Goal: Find specific page/section: Find specific page/section

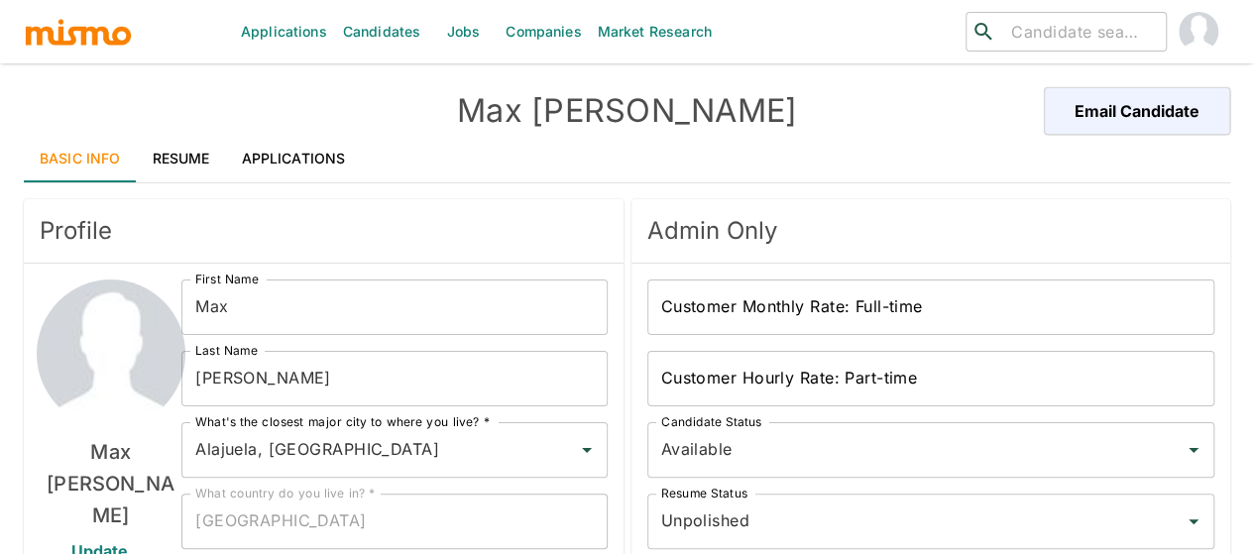
click at [160, 157] on link "Resume" at bounding box center [181, 159] width 89 height 48
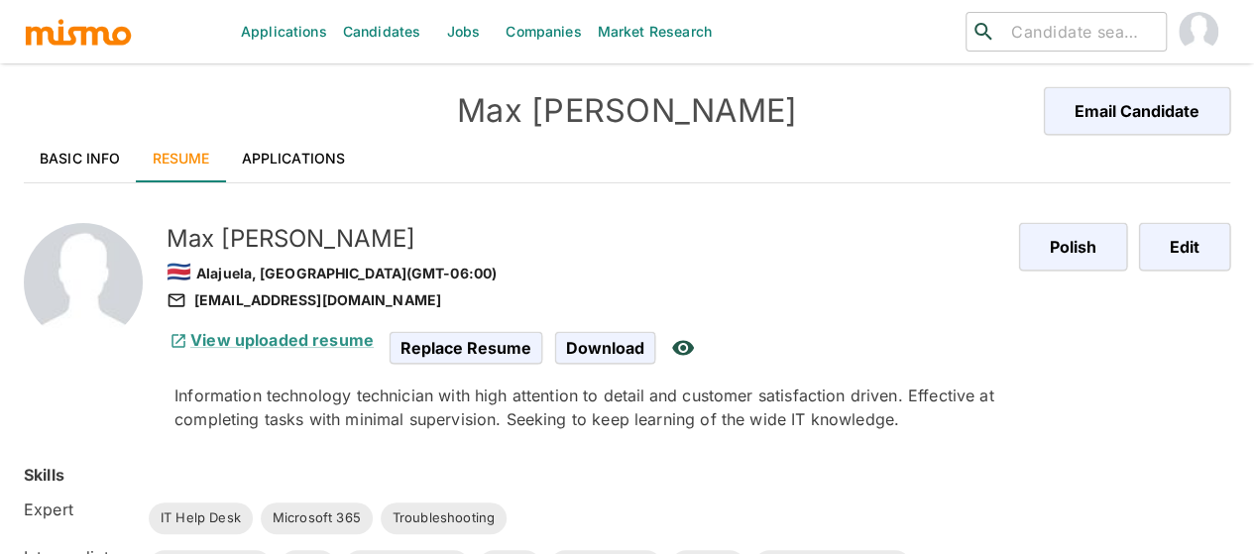
drag, startPoint x: 72, startPoint y: 147, endPoint x: 210, endPoint y: 179, distance: 141.6
click at [72, 146] on link "Basic Info" at bounding box center [80, 159] width 113 height 48
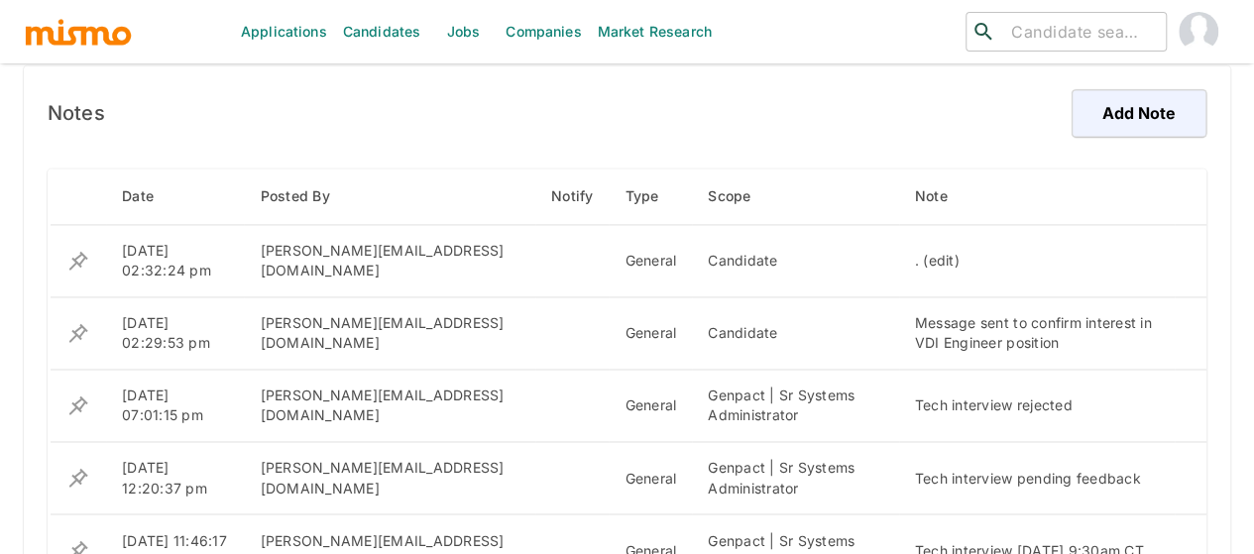
scroll to position [1220, 0]
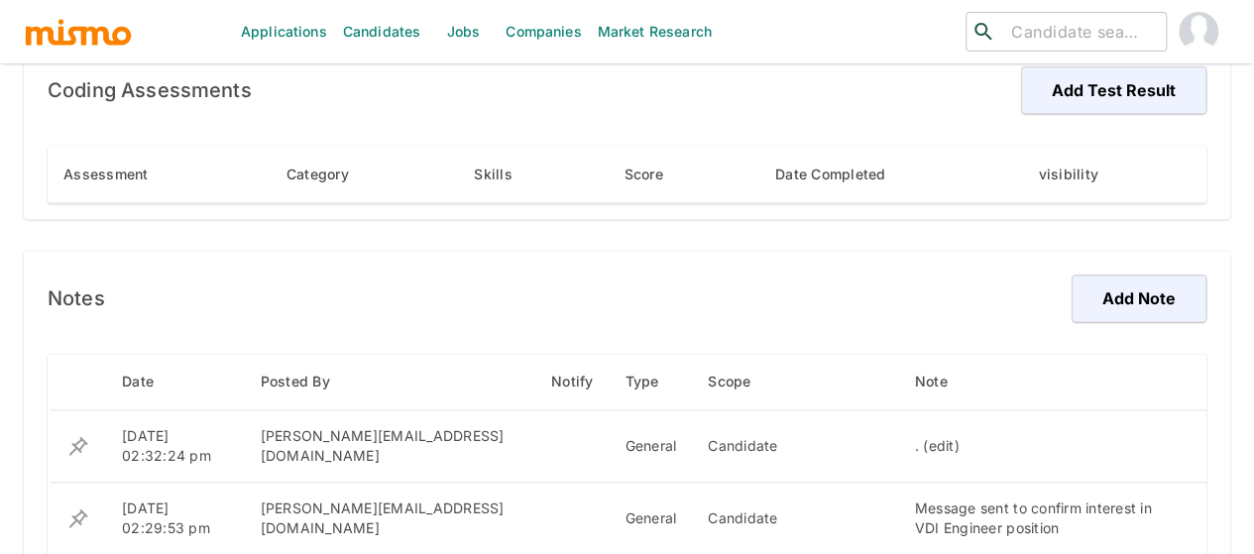
click at [1045, 31] on input "search" at bounding box center [1080, 32] width 155 height 28
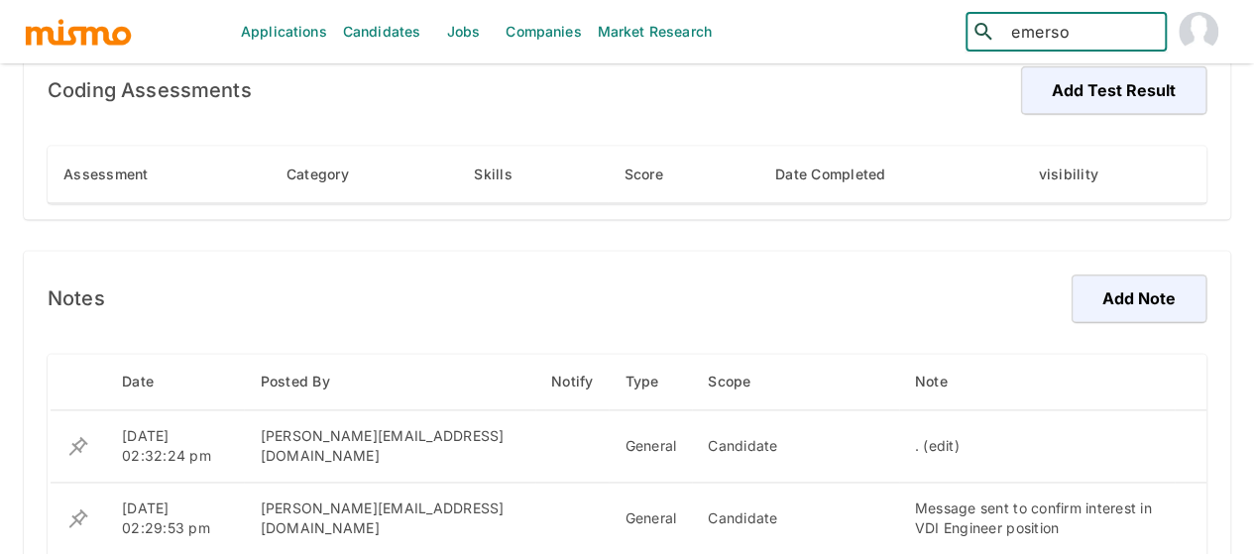
type input "emerson"
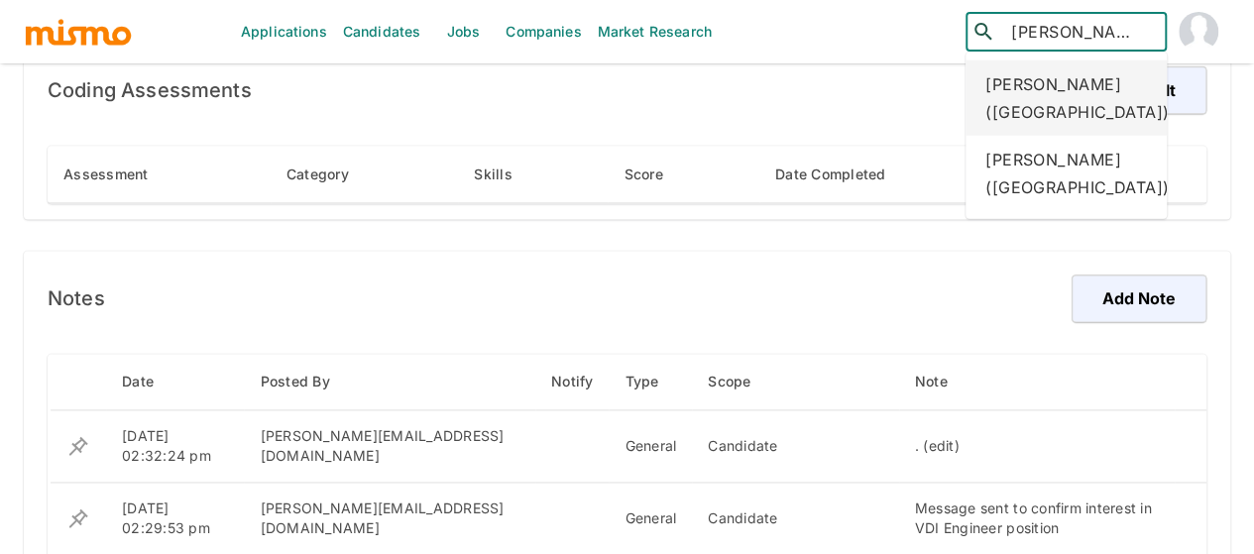
click at [1052, 88] on div "Emerson Campos (Costa Rica)" at bounding box center [1066, 96] width 201 height 75
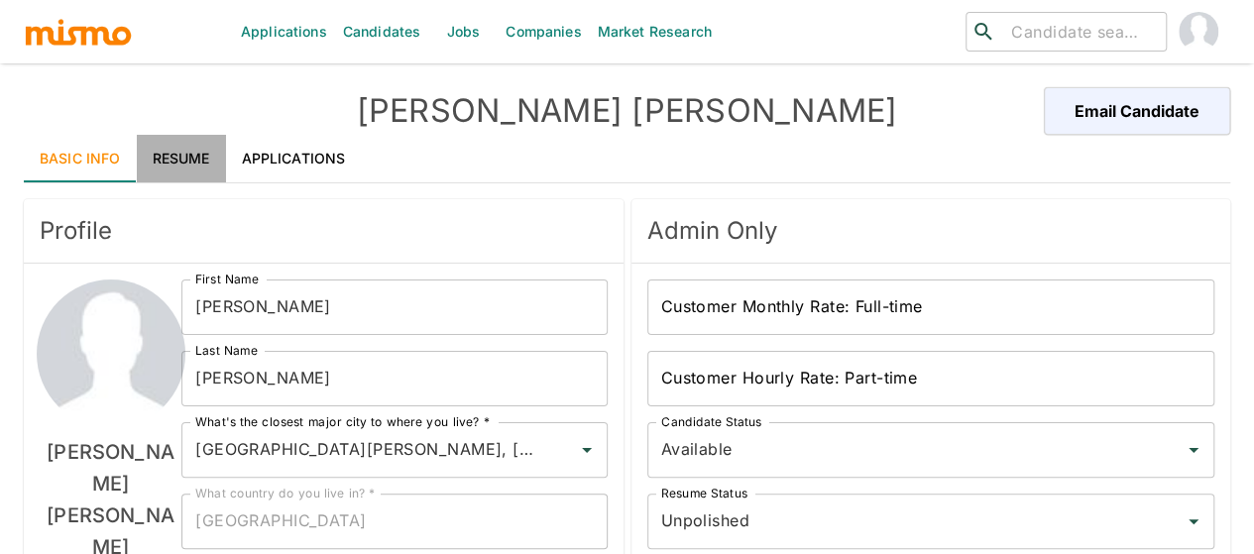
click at [174, 151] on link "Resume" at bounding box center [181, 159] width 89 height 48
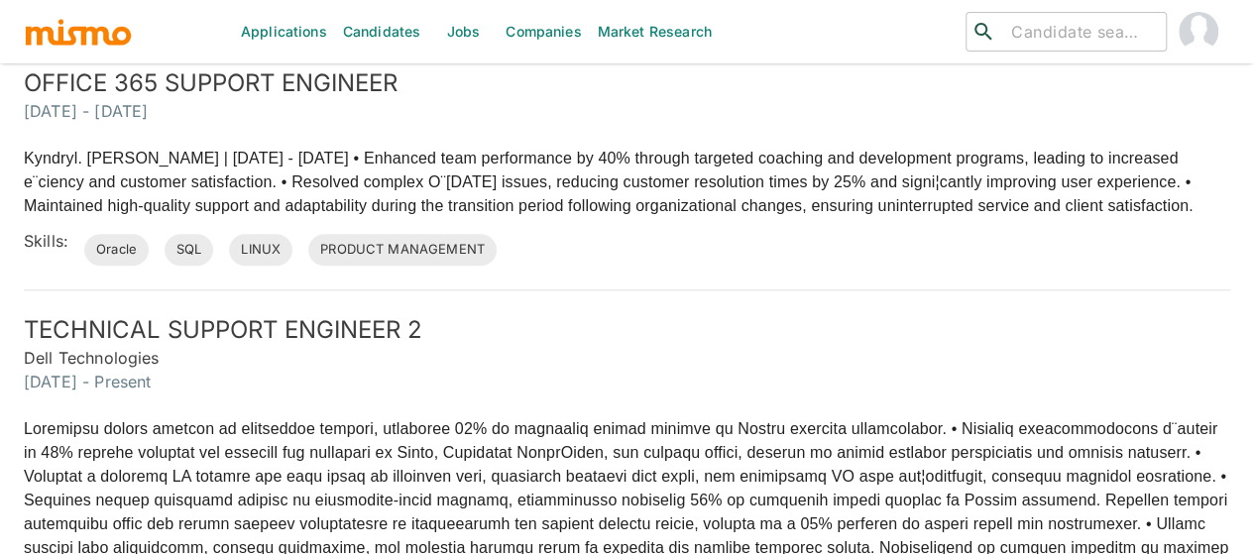
scroll to position [694, 0]
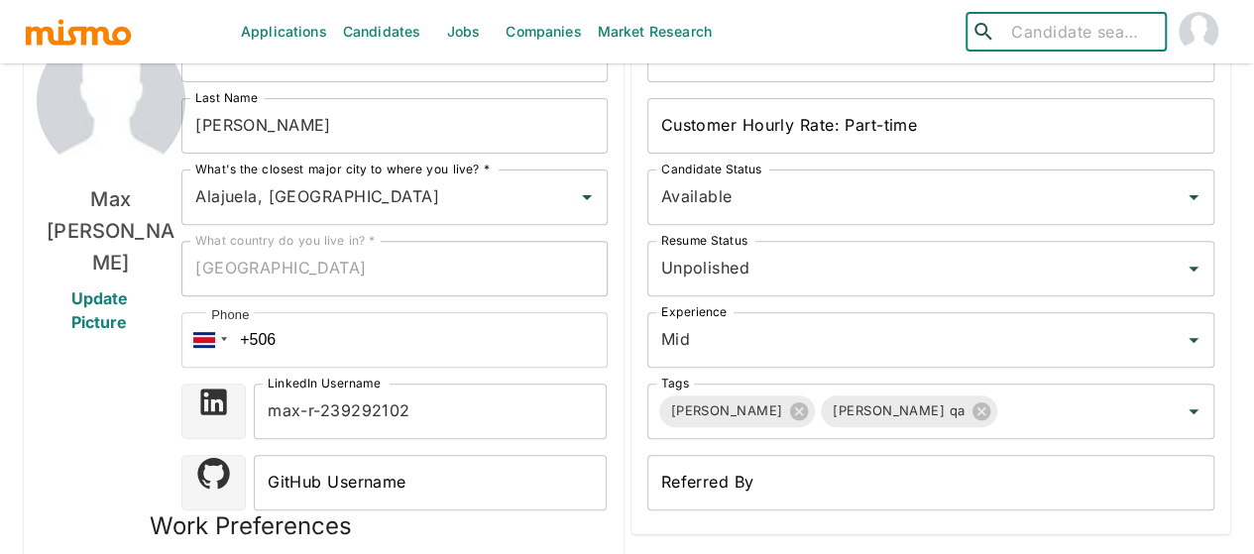
scroll to position [229, 0]
